Goal: Task Accomplishment & Management: Manage account settings

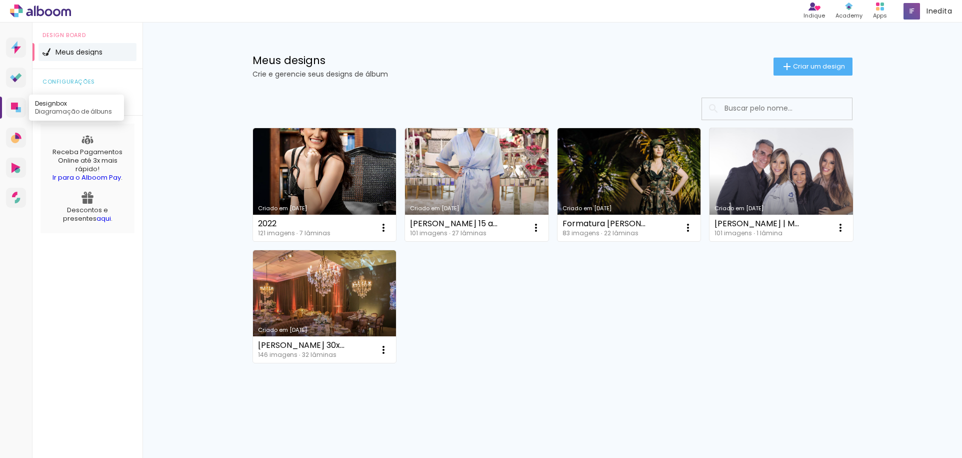
click at [17, 106] on icon at bounding box center [14, 106] width 7 height 7
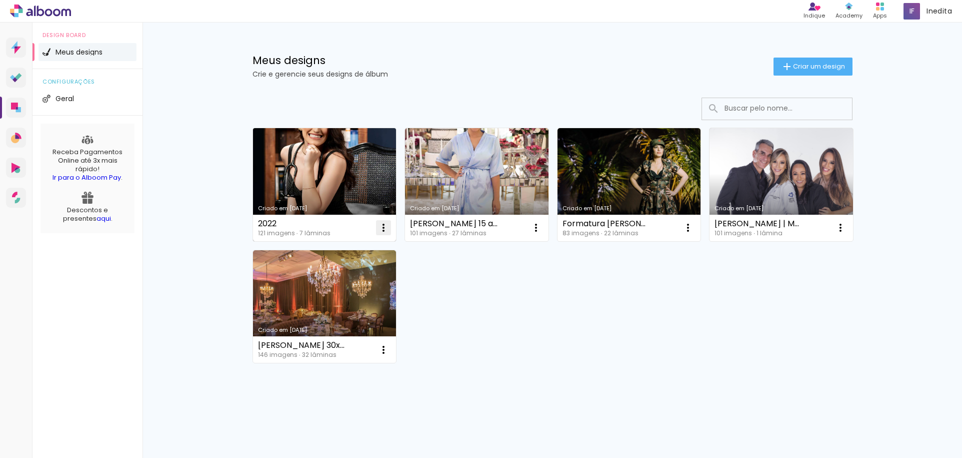
click at [383, 225] on iron-icon at bounding box center [384, 228] width 12 height 12
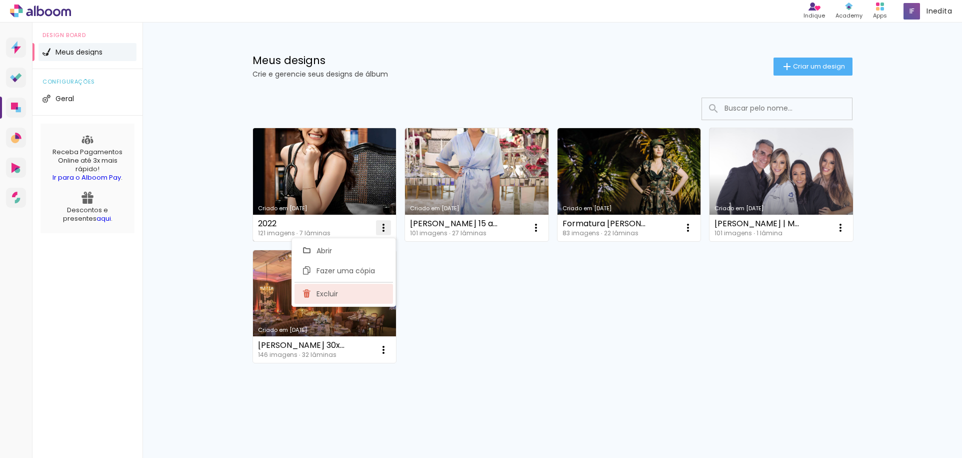
click at [323, 293] on span "Excluir" at bounding box center [328, 293] width 22 height 7
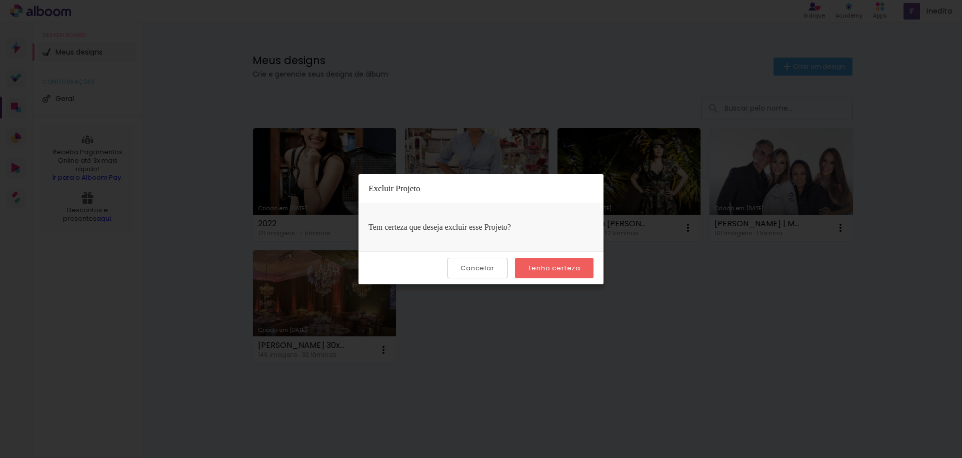
click at [0, 0] on slot "Tenho certeza" at bounding box center [0, 0] width 0 height 0
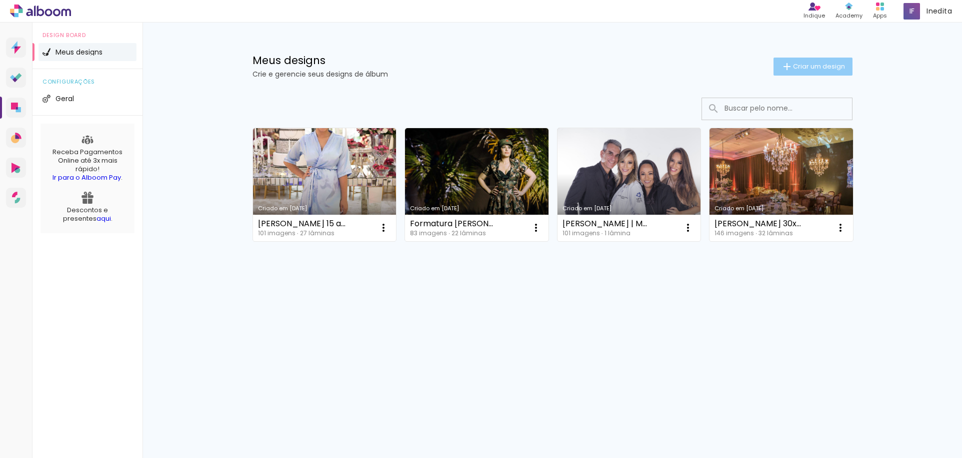
click at [802, 66] on span "Criar um design" at bounding box center [819, 66] width 52 height 7
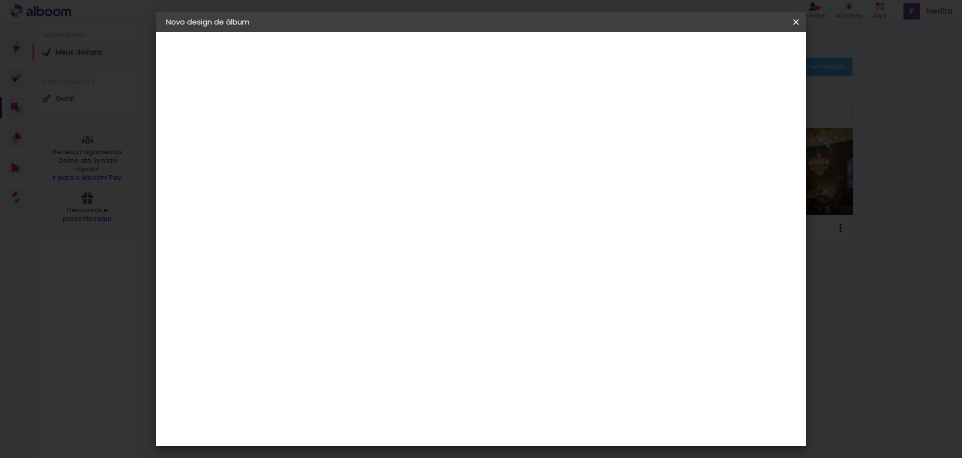
click at [330, 135] on input at bounding box center [330, 135] width 0 height 16
type input "2022"
type paper-input "2022"
click at [0, 0] on slot "Avançar" at bounding box center [0, 0] width 0 height 0
click at [342, 196] on input at bounding box center [355, 190] width 101 height 13
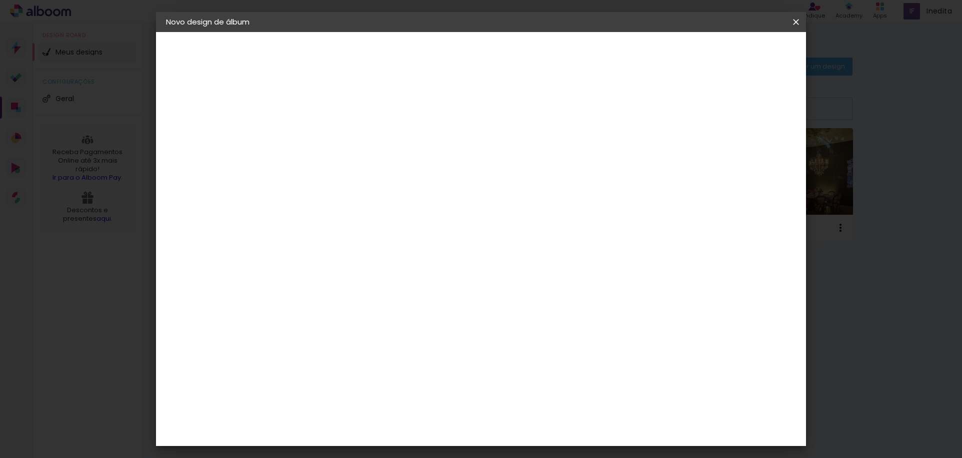
type input "VIA"
type paper-input "VIA"
click at [356, 227] on div "Viacolor" at bounding box center [339, 226] width 33 height 8
click at [490, 149] on paper-item "Tamanho Livre" at bounding box center [445, 152] width 89 height 22
click at [0, 0] on slot "Avançar" at bounding box center [0, 0] width 0 height 0
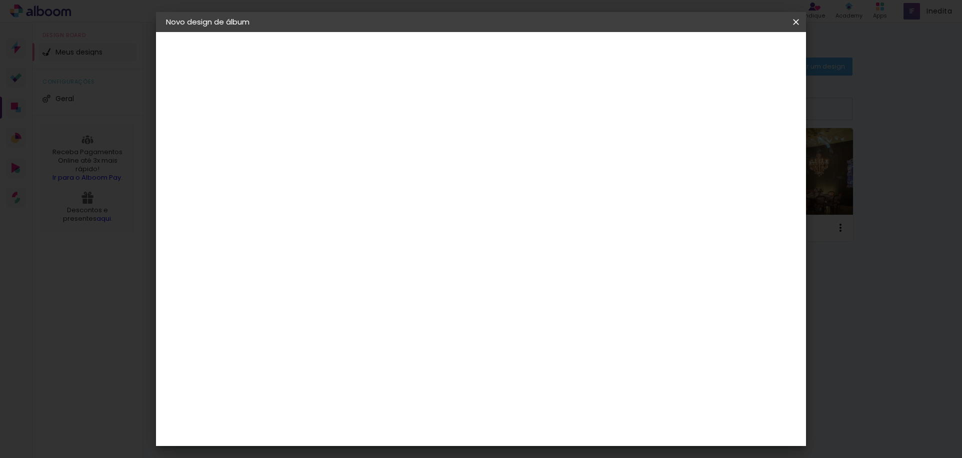
click at [734, 53] on span "Iniciar design" at bounding box center [711, 53] width 46 height 7
click at [734, 50] on span "Iniciar design" at bounding box center [711, 53] width 46 height 7
click at [734, 53] on span "Iniciar design" at bounding box center [711, 53] width 46 height 7
click at [209, 122] on div "Tamanho livre" at bounding box center [204, 124] width 35 height 14
click at [490, 150] on paper-item "Tamanho Livre" at bounding box center [445, 152] width 89 height 22
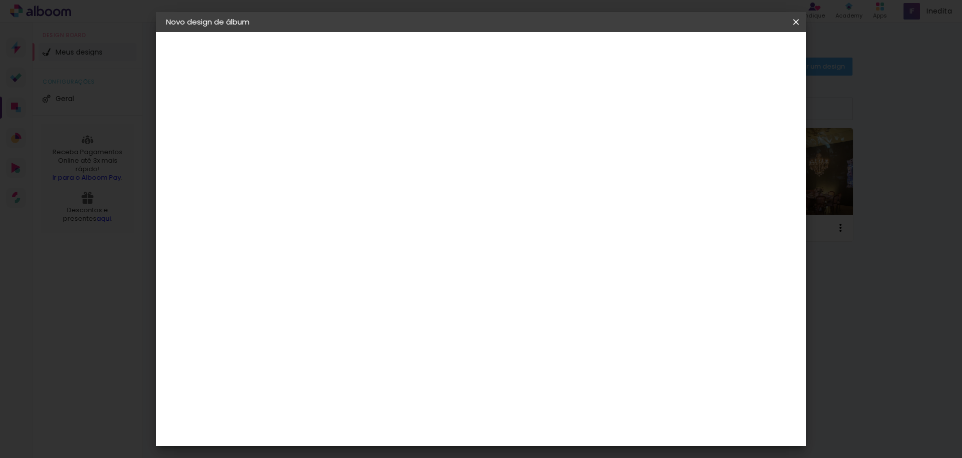
click at [0, 0] on slot "Avançar" at bounding box center [0, 0] width 0 height 0
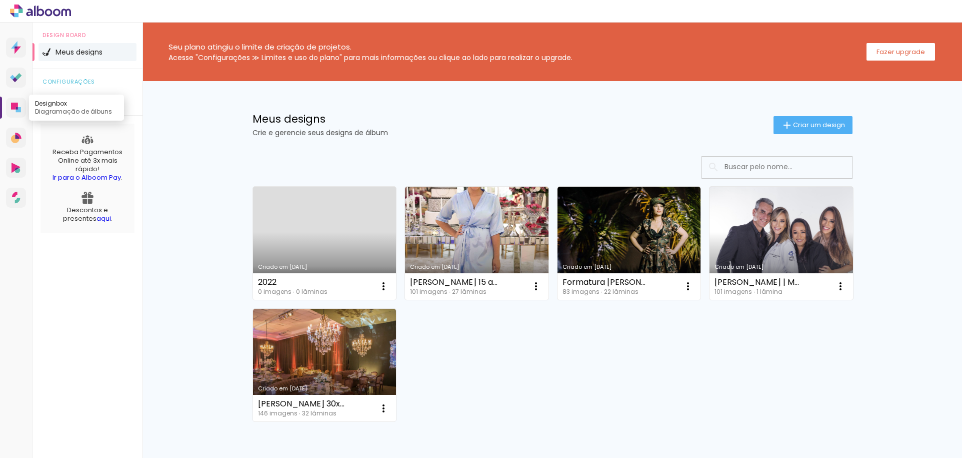
click at [14, 109] on icon at bounding box center [14, 106] width 7 height 7
click at [380, 286] on iron-icon at bounding box center [384, 286] width 12 height 12
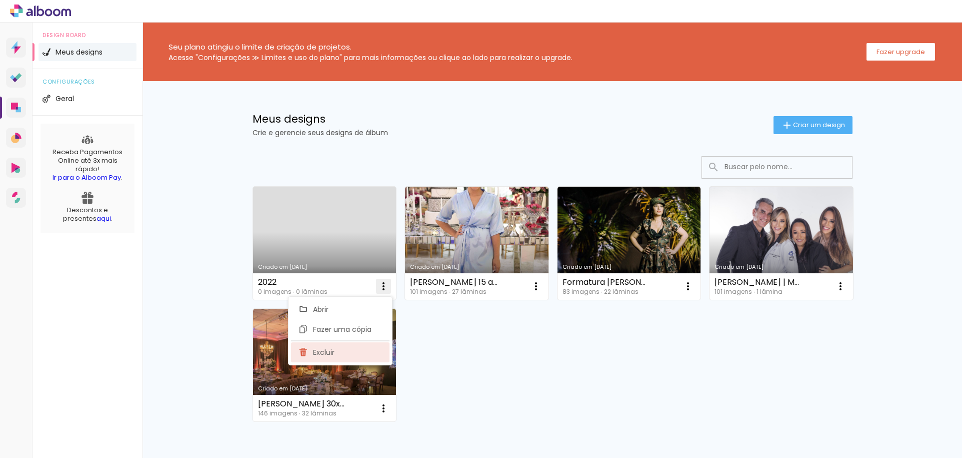
click at [338, 351] on paper-item "Excluir" at bounding box center [340, 352] width 99 height 20
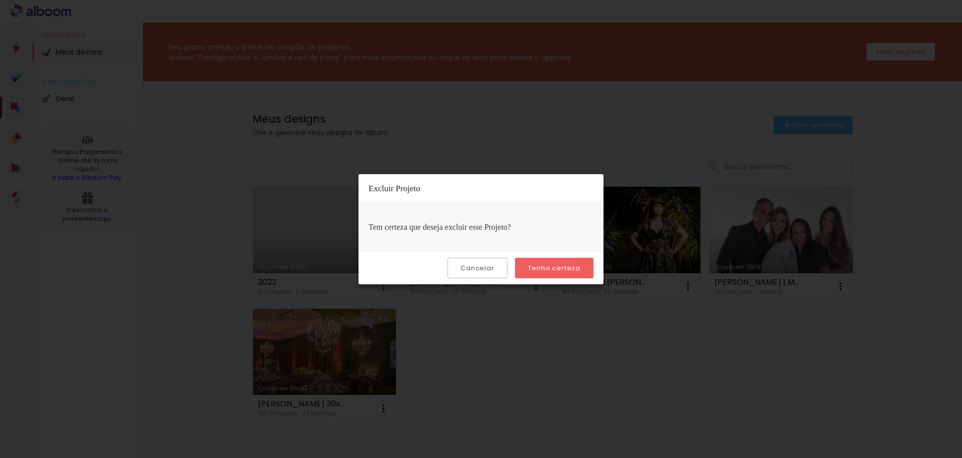
click at [0, 0] on slot "Tenho certeza" at bounding box center [0, 0] width 0 height 0
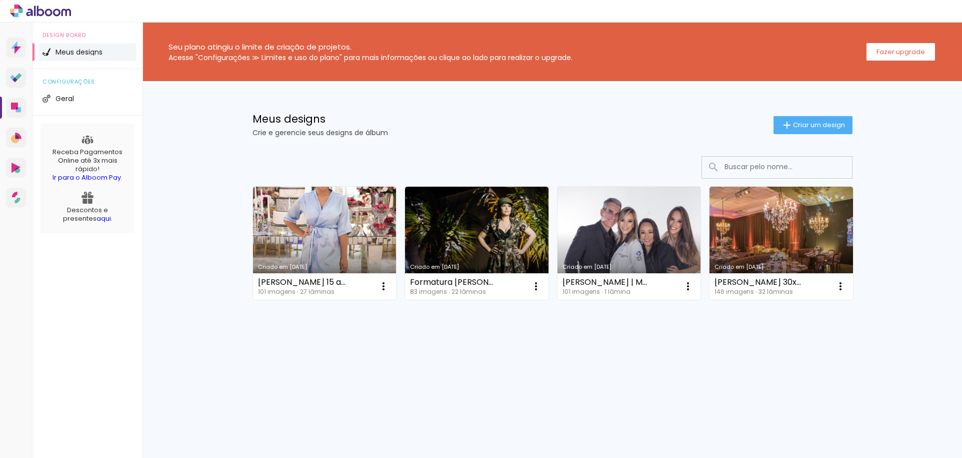
click at [487, 129] on div "Meus designs Crie e gerencie seus designs de álbum" at bounding box center [513, 125] width 521 height 23
click at [185, 143] on div "Seu plano atingiu o limite de criação de projetos. Acesse "Configurações ≫ Limi…" at bounding box center [553, 208] width 820 height 371
click at [0, 0] on slot "Fazer upgrade" at bounding box center [0, 0] width 0 height 0
click at [823, 128] on span "Criar um design" at bounding box center [819, 125] width 52 height 7
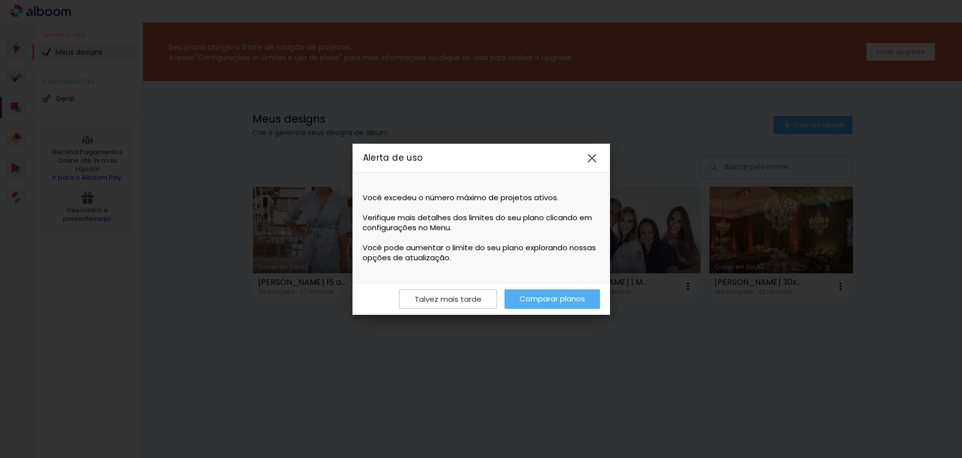
click at [597, 161] on iron-icon at bounding box center [592, 158] width 15 height 15
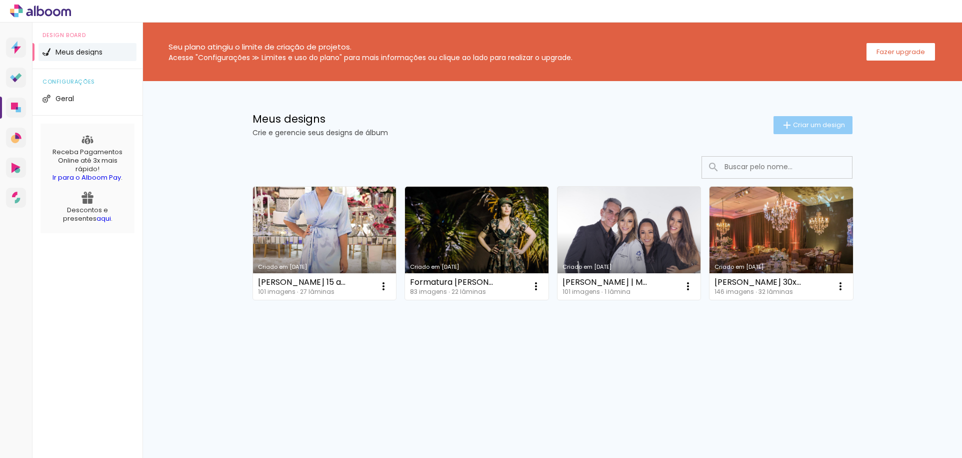
click at [820, 123] on span "Criar um design" at bounding box center [819, 125] width 52 height 7
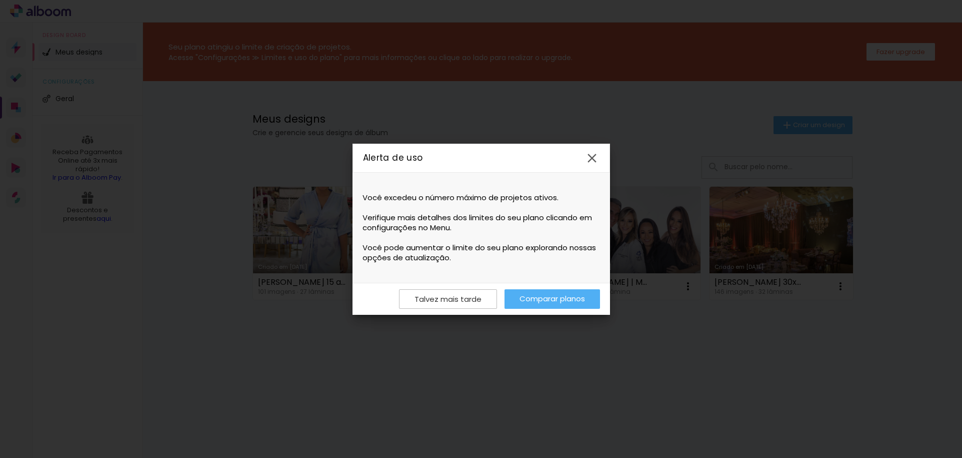
click at [595, 158] on iron-icon at bounding box center [592, 158] width 15 height 15
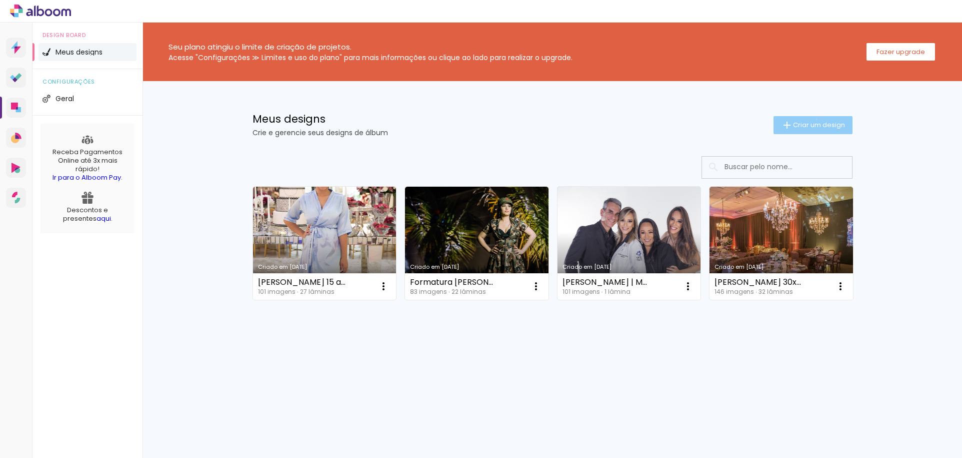
click at [815, 119] on paper-button "Criar um design" at bounding box center [813, 125] width 79 height 18
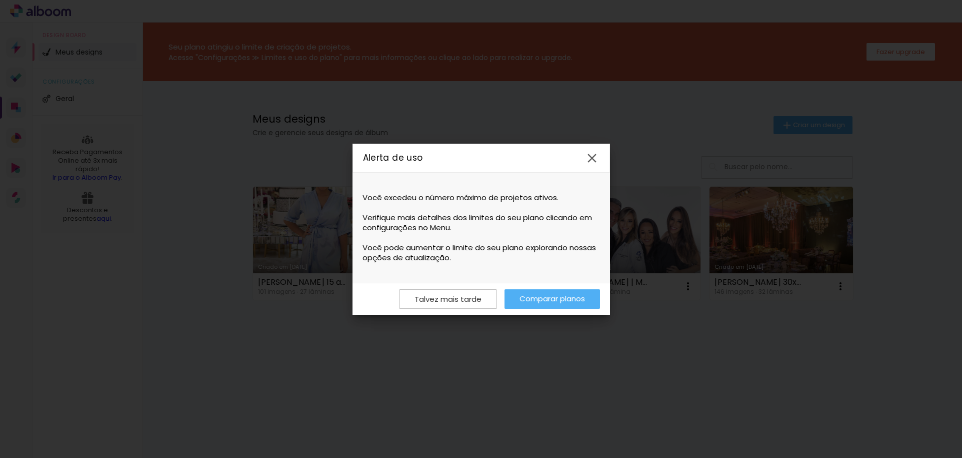
click at [592, 155] on iron-icon at bounding box center [592, 158] width 15 height 15
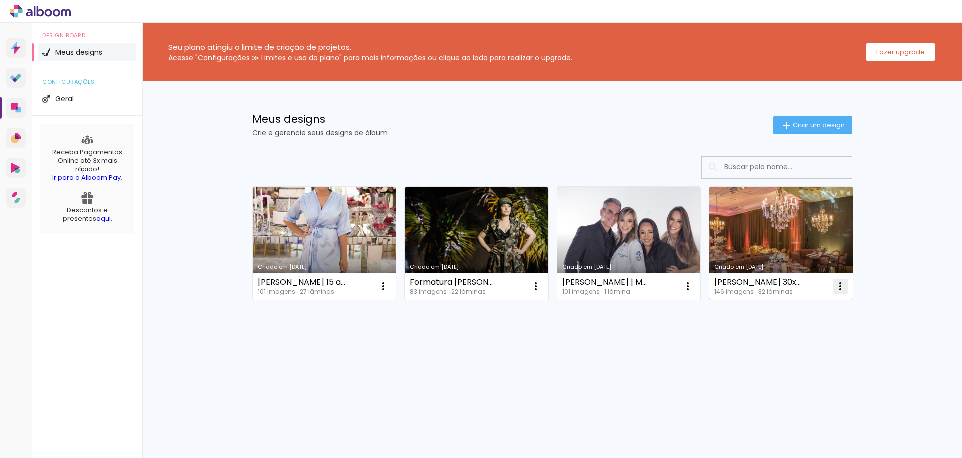
click at [390, 284] on iron-icon at bounding box center [384, 286] width 12 height 12
click at [788, 351] on span "Excluir" at bounding box center [785, 352] width 22 height 7
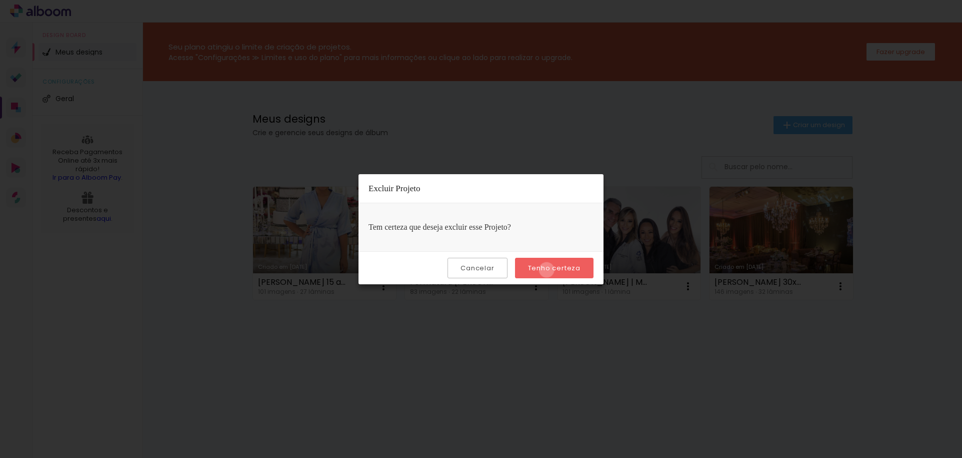
click at [0, 0] on slot "Tenho certeza" at bounding box center [0, 0] width 0 height 0
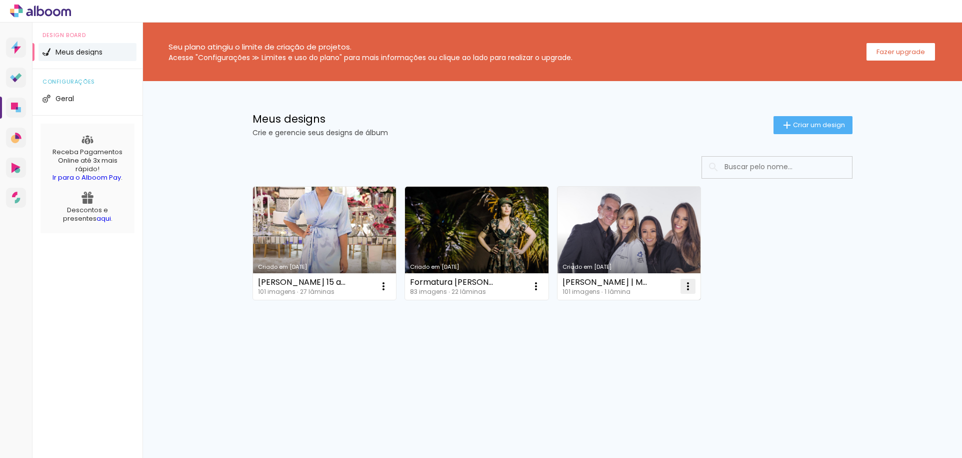
click at [390, 283] on iron-icon at bounding box center [384, 286] width 12 height 12
click at [638, 351] on span "Excluir" at bounding box center [632, 352] width 22 height 7
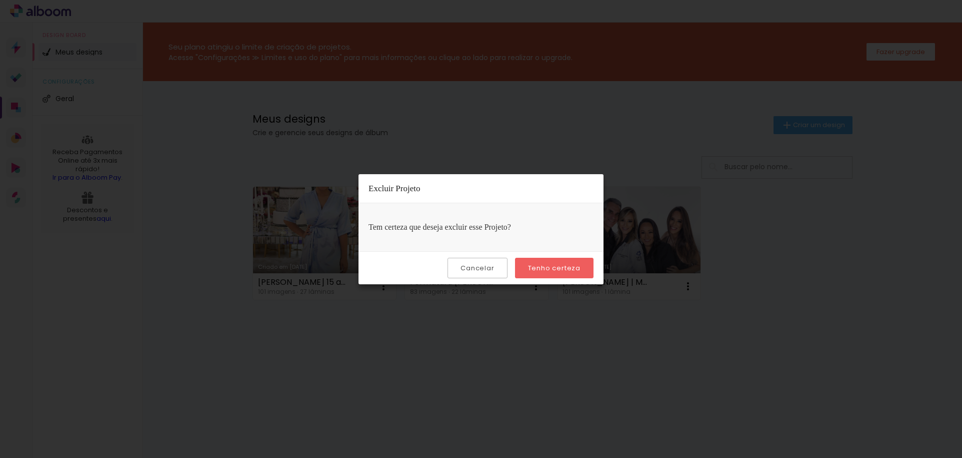
click at [0, 0] on slot "Tenho certeza" at bounding box center [0, 0] width 0 height 0
click at [534, 141] on iron-overlay-backdrop at bounding box center [481, 229] width 962 height 458
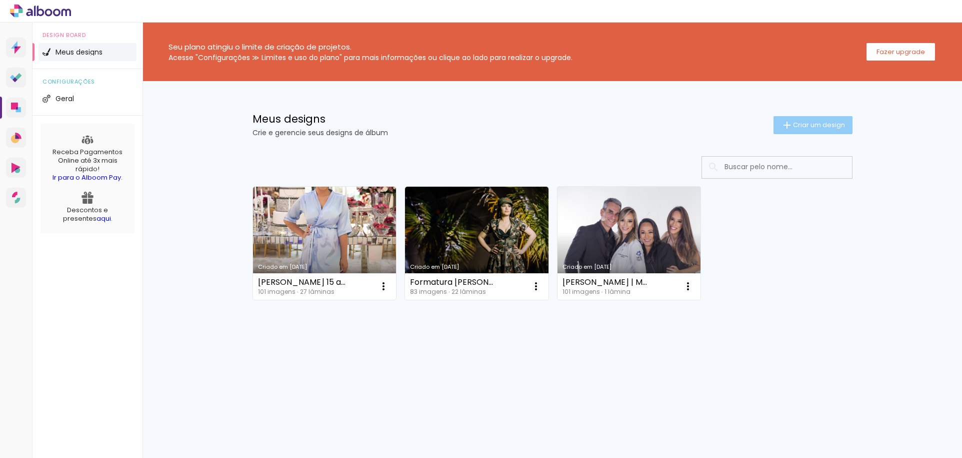
click at [803, 123] on span "Criar um design" at bounding box center [819, 125] width 52 height 7
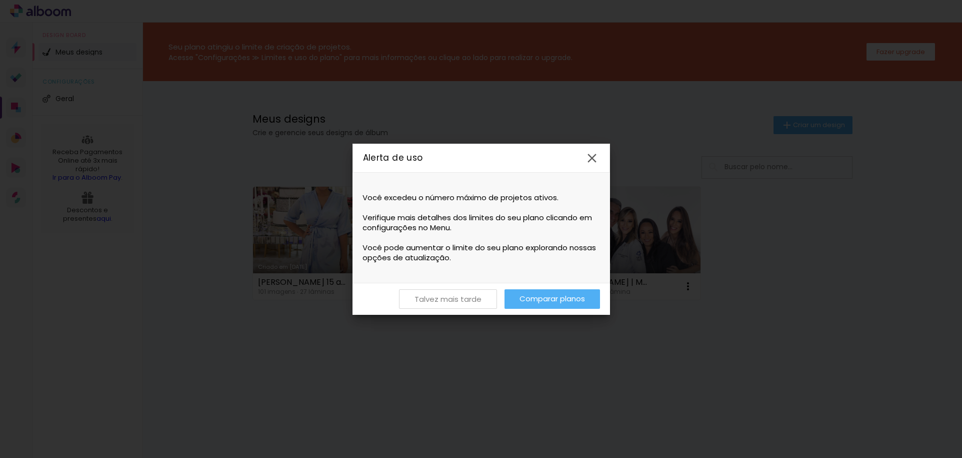
click at [0, 0] on slot "Talvez mais tarde" at bounding box center [0, 0] width 0 height 0
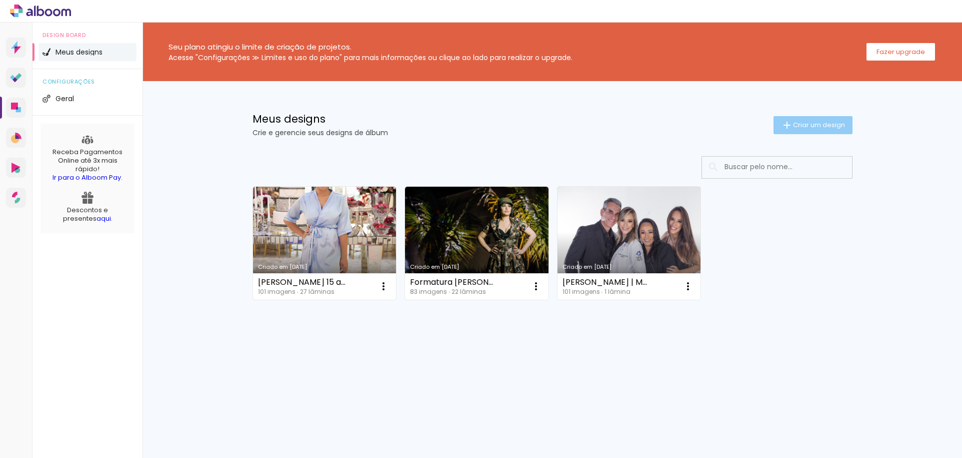
click at [808, 122] on span "Criar um design" at bounding box center [819, 125] width 52 height 7
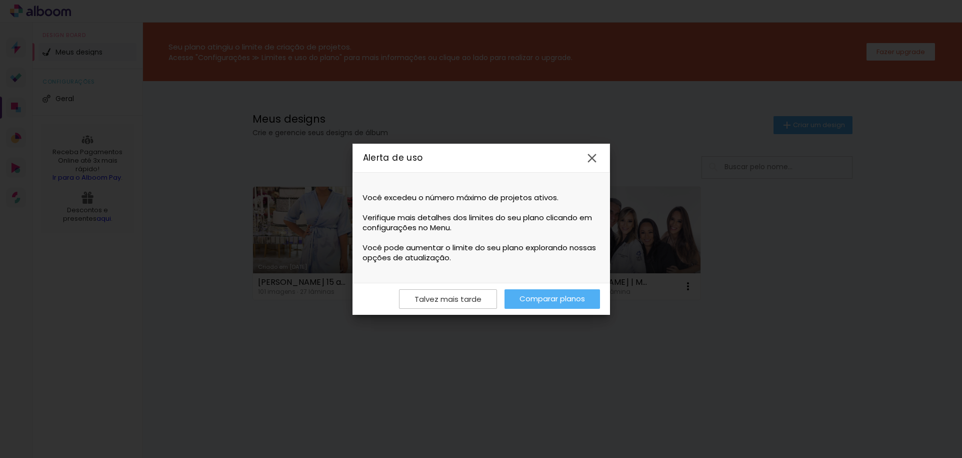
click at [551, 300] on link "Comparar planos" at bounding box center [553, 299] width 96 height 20
click at [592, 154] on iron-icon at bounding box center [592, 158] width 15 height 15
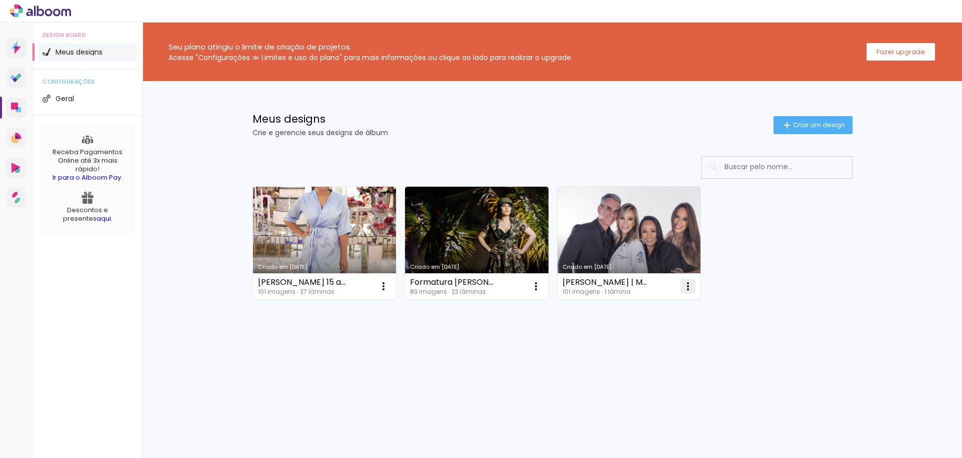
click at [390, 287] on iron-icon at bounding box center [384, 286] width 12 height 12
click at [638, 352] on span "Excluir" at bounding box center [632, 352] width 22 height 7
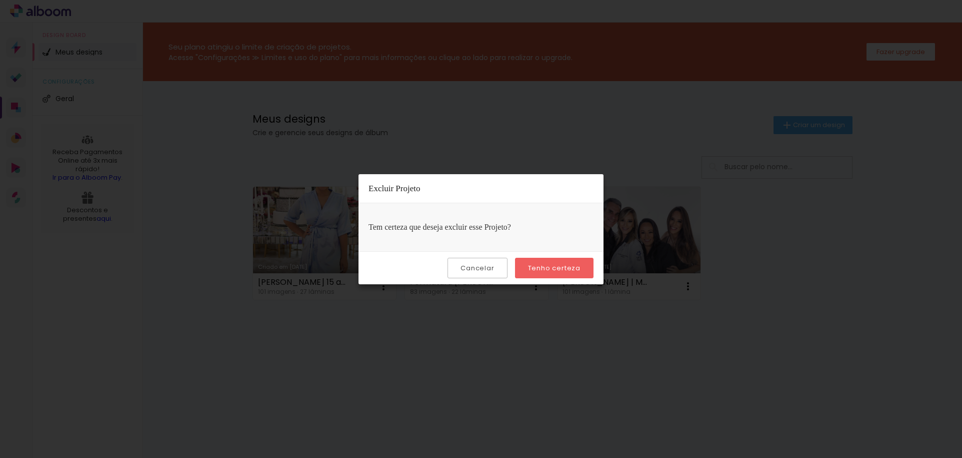
click at [0, 0] on slot "Tenho certeza" at bounding box center [0, 0] width 0 height 0
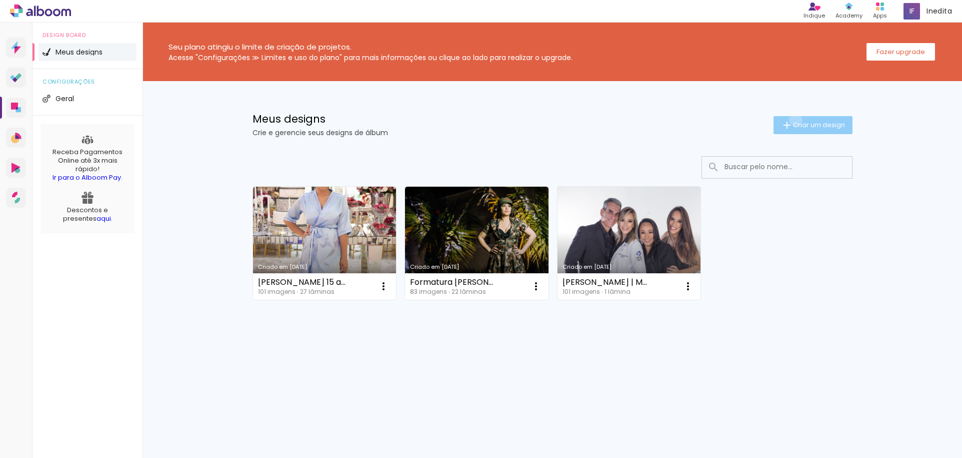
click at [794, 120] on paper-button "Criar um design" at bounding box center [813, 125] width 79 height 18
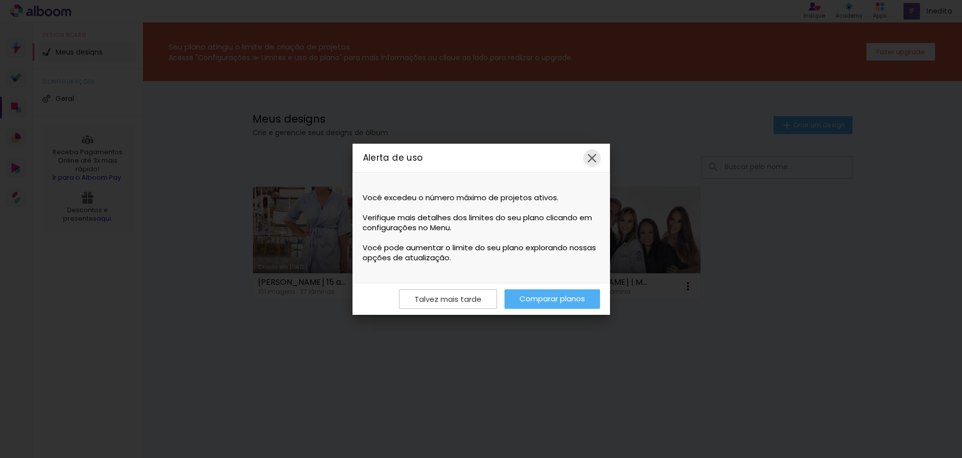
click at [595, 153] on iron-icon at bounding box center [592, 158] width 15 height 15
